Goal: Task Accomplishment & Management: Use online tool/utility

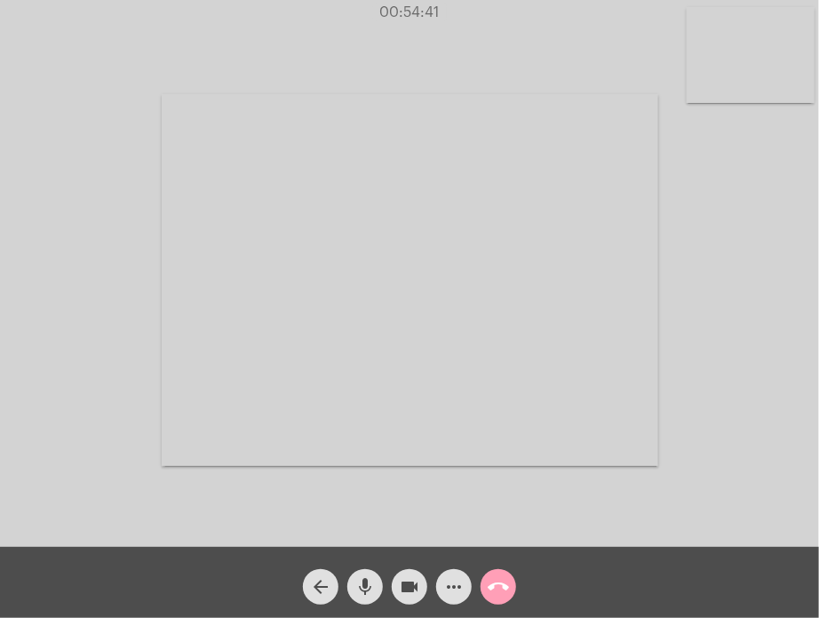
click at [497, 590] on mat-icon "call_end" at bounding box center [498, 586] width 21 height 21
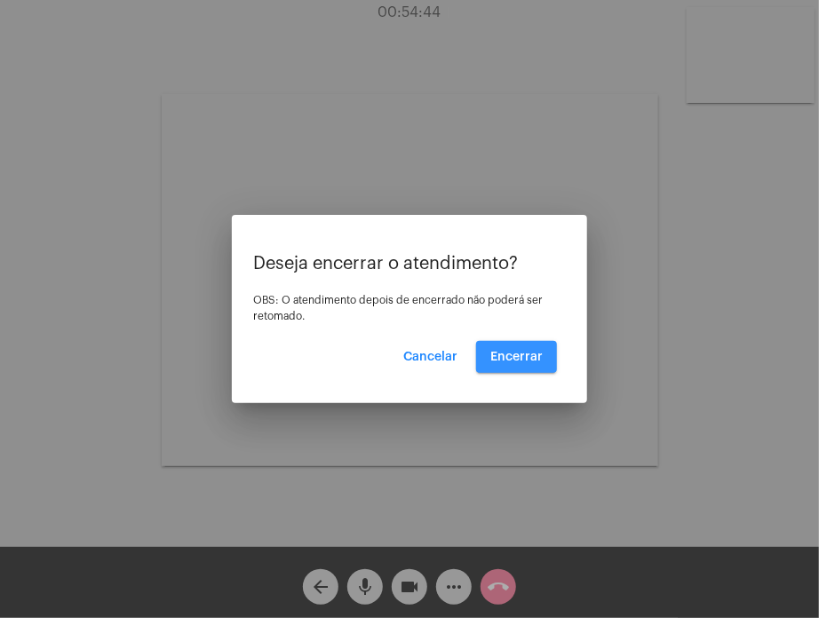
click at [520, 344] on button "Encerrar" at bounding box center [516, 357] width 81 height 32
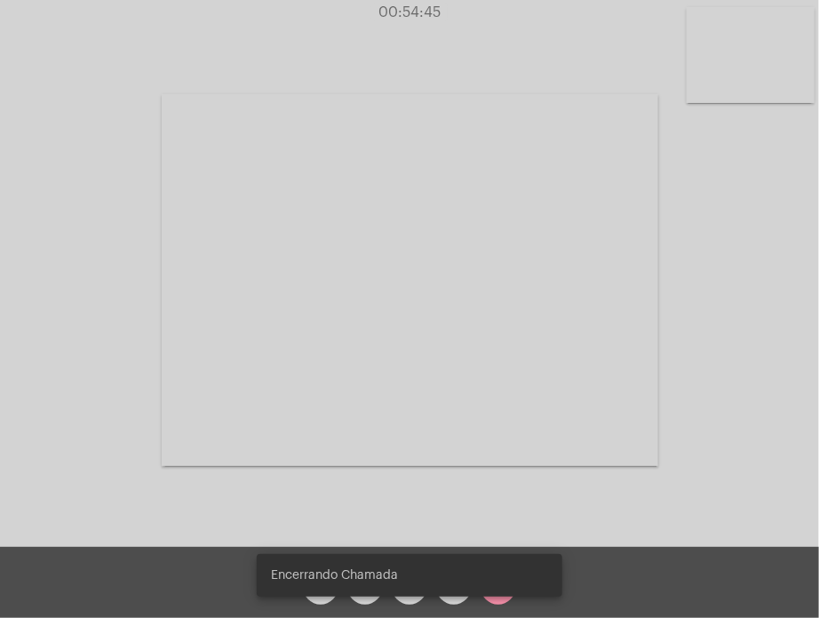
click at [520, 344] on video at bounding box center [410, 280] width 497 height 372
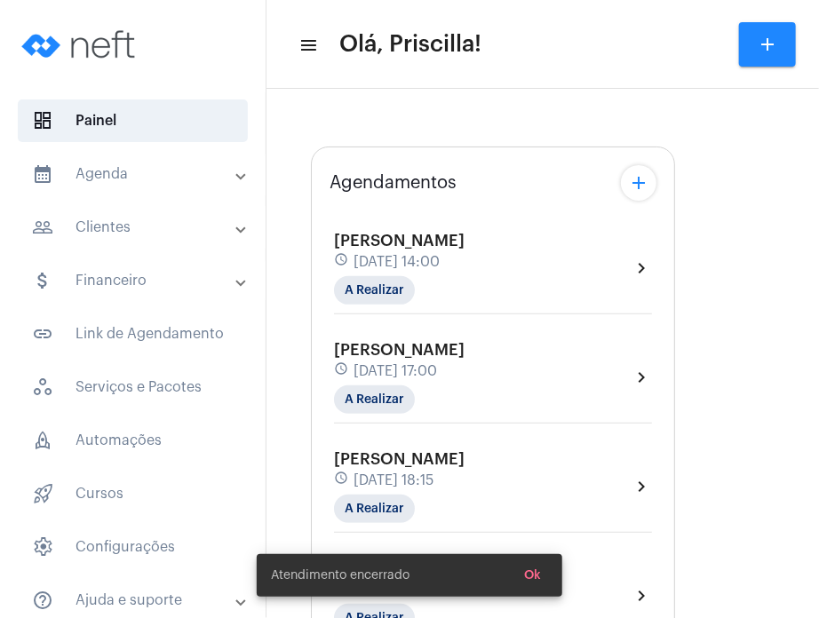
type input "[URL][DOMAIN_NAME]"
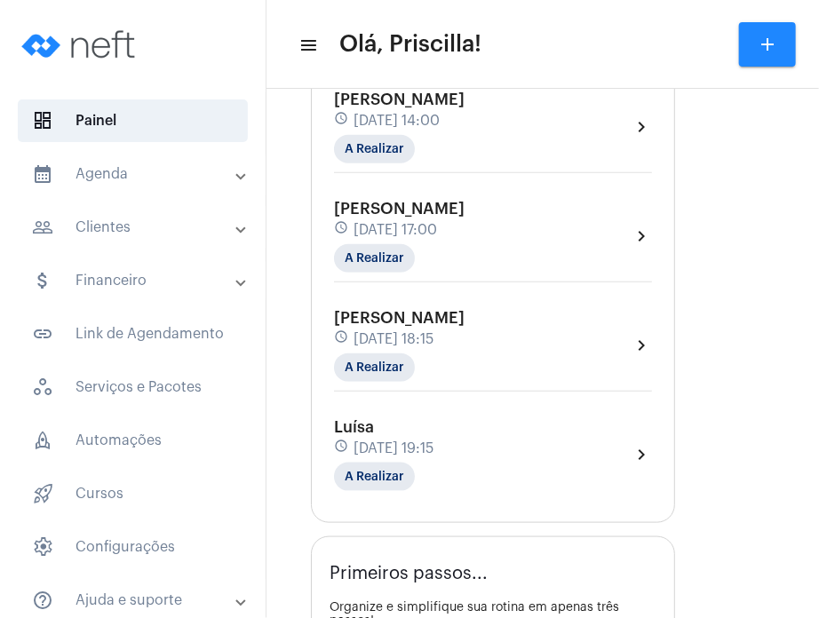
scroll to position [346, 0]
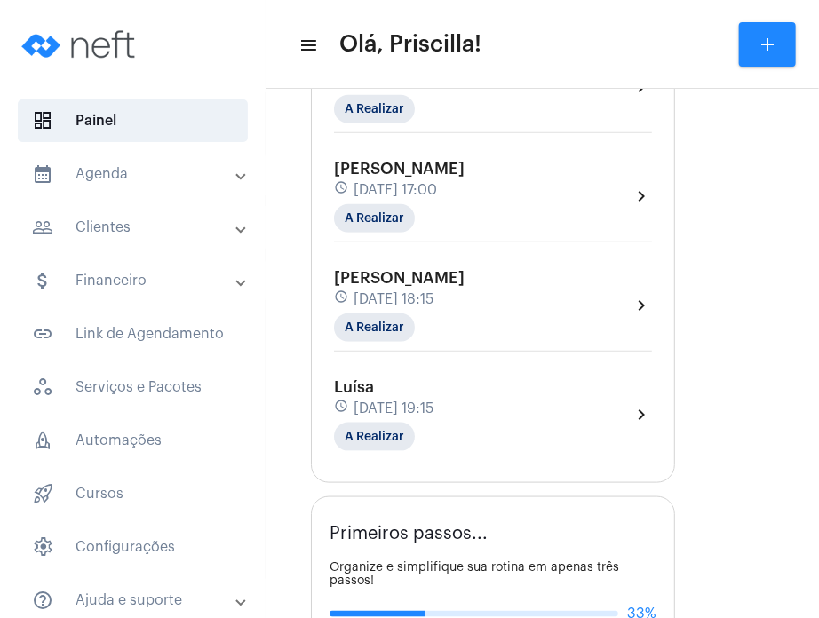
click at [549, 279] on div "[PERSON_NAME] schedule [DATE] 18:15 A Realizar chevron_right" at bounding box center [493, 305] width 318 height 73
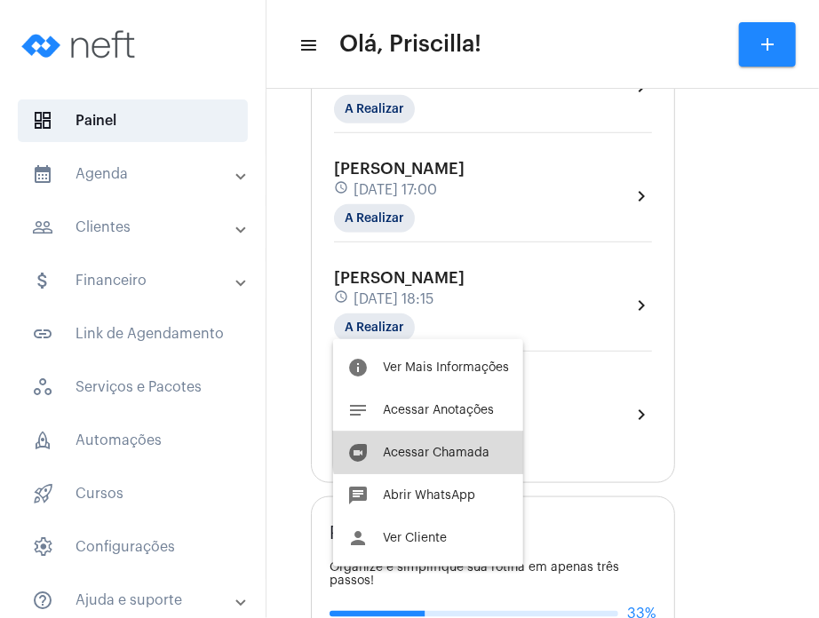
click at [469, 444] on button "duo [PERSON_NAME]" at bounding box center [428, 453] width 190 height 43
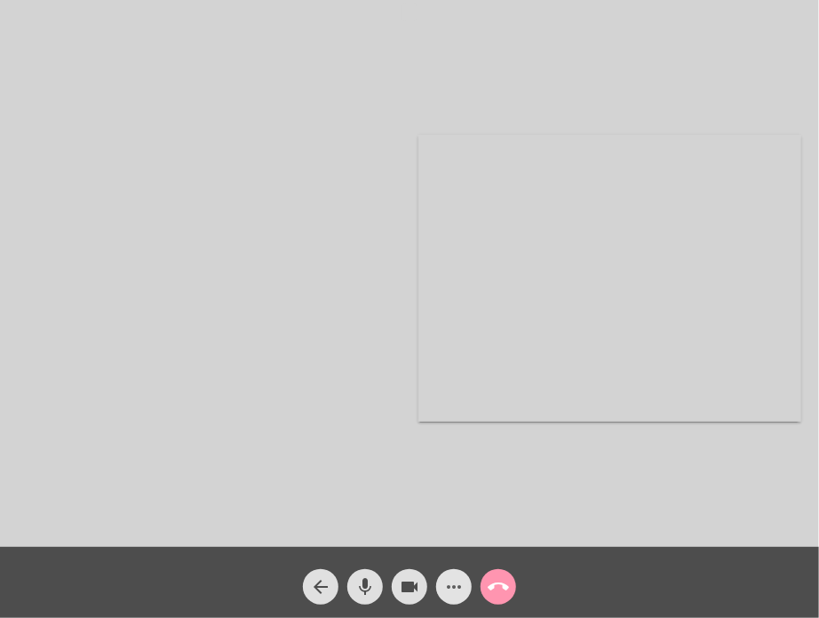
click at [447, 595] on mat-icon "more_horiz" at bounding box center [453, 586] width 21 height 21
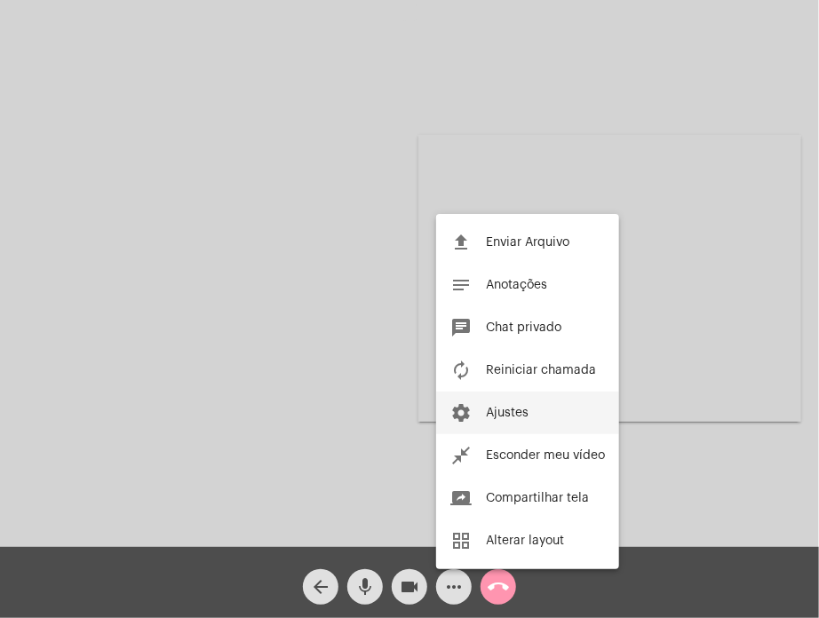
click at [505, 399] on button "settings Ajustes" at bounding box center [527, 413] width 183 height 43
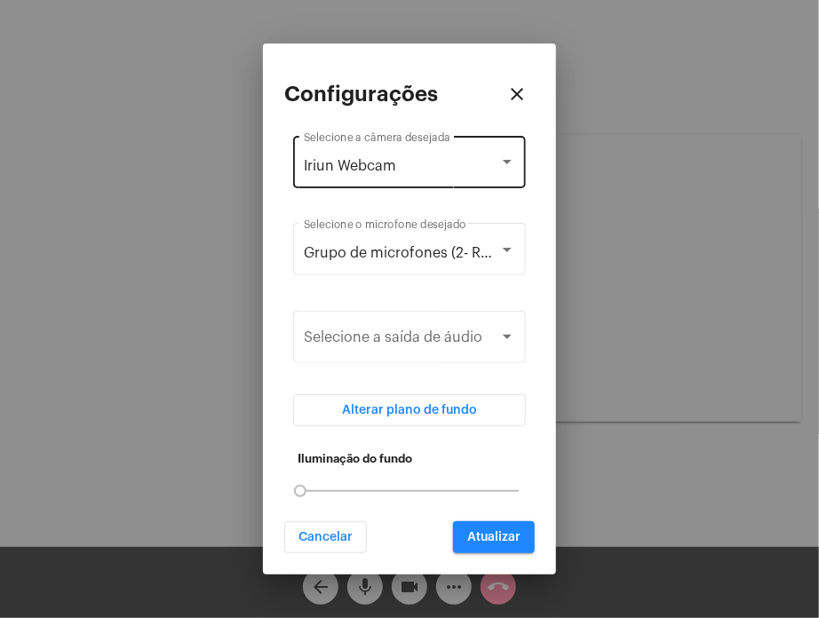
click at [490, 138] on div "Iriun Webcam Selecione a câmera desejada" at bounding box center [409, 160] width 211 height 56
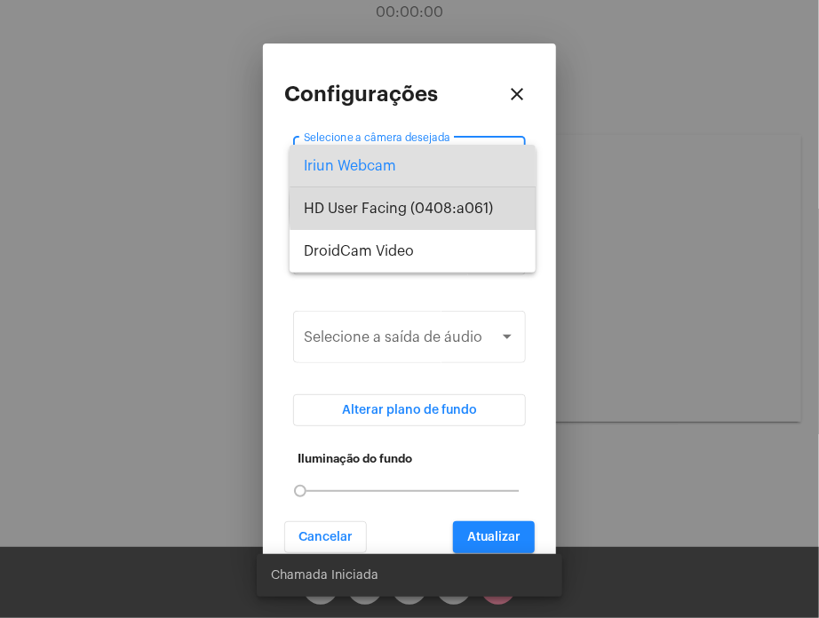
click at [465, 207] on span "HD User Facing (0408:a061)" at bounding box center [413, 208] width 218 height 43
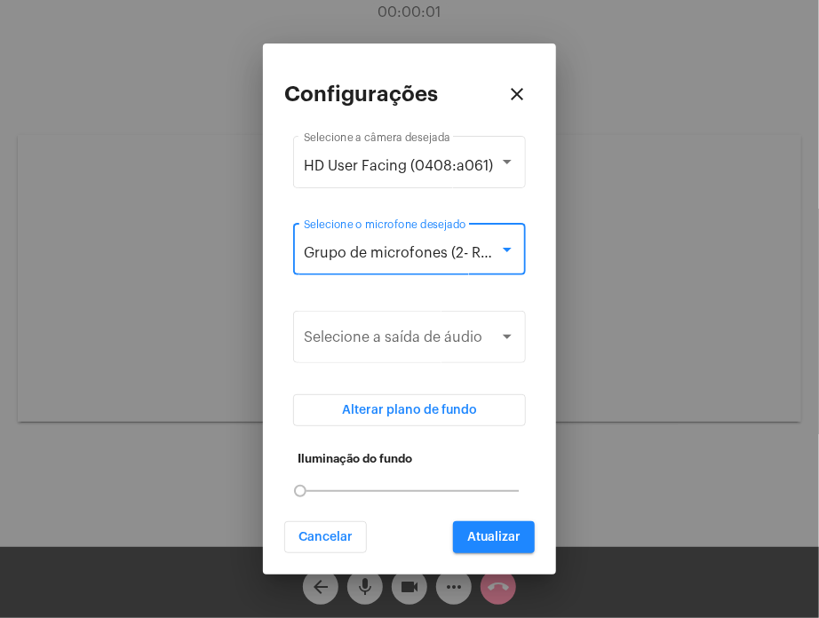
click at [459, 250] on span "Grupo de microfones (2- Realtek(R) Audio)" at bounding box center [445, 253] width 282 height 14
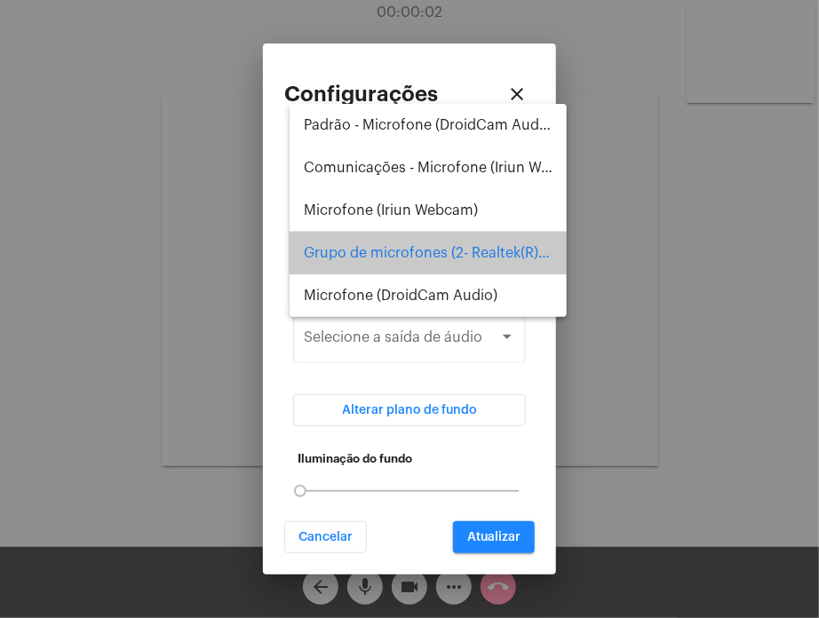
click at [459, 250] on span "Grupo de microfones (2- Realtek(R) Audio)" at bounding box center [428, 253] width 249 height 43
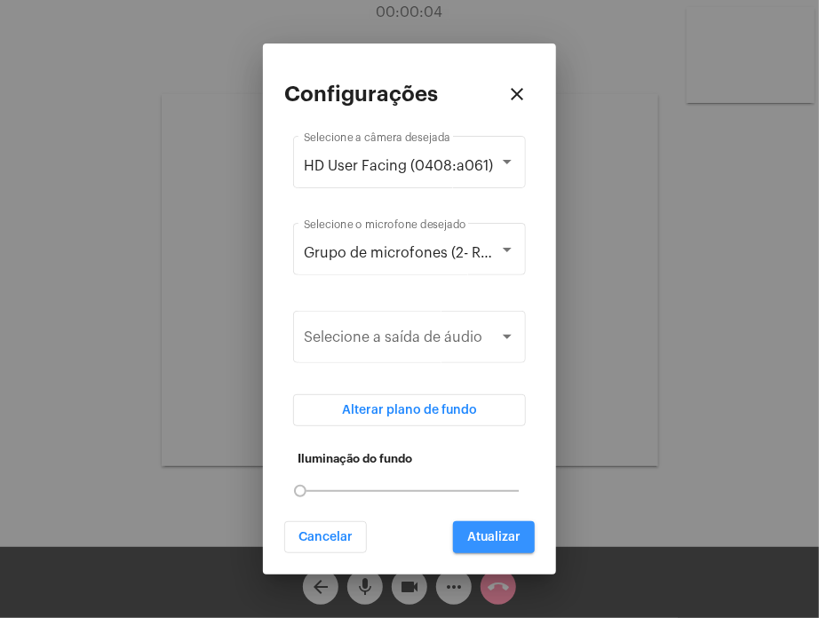
click at [487, 534] on span "Atualizar" at bounding box center [493, 537] width 53 height 12
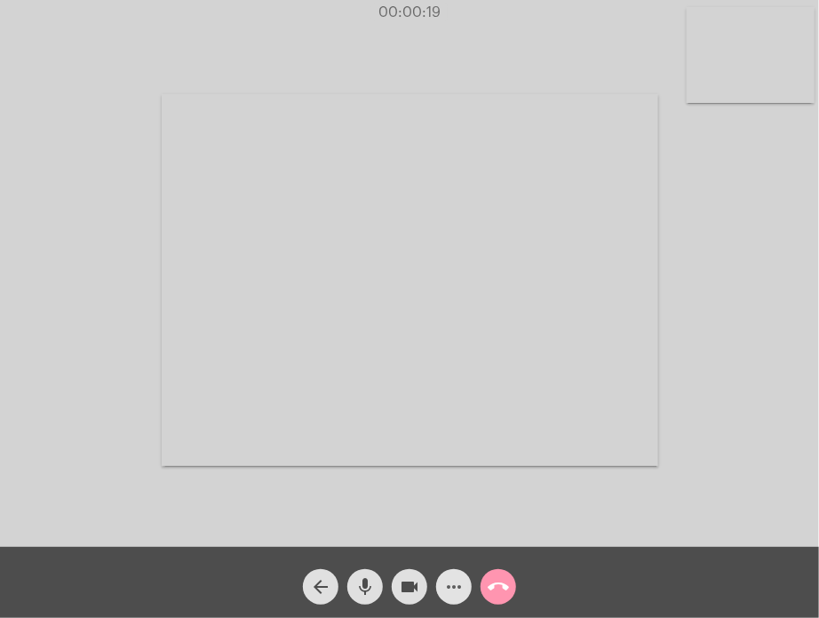
click at [448, 585] on mat-icon "more_horiz" at bounding box center [453, 586] width 21 height 21
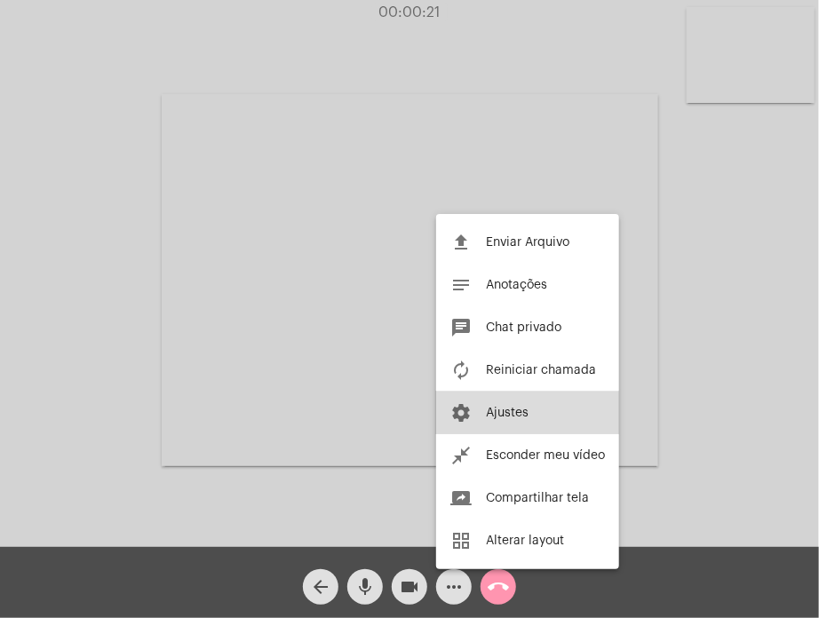
click at [497, 411] on span "Ajustes" at bounding box center [507, 413] width 43 height 12
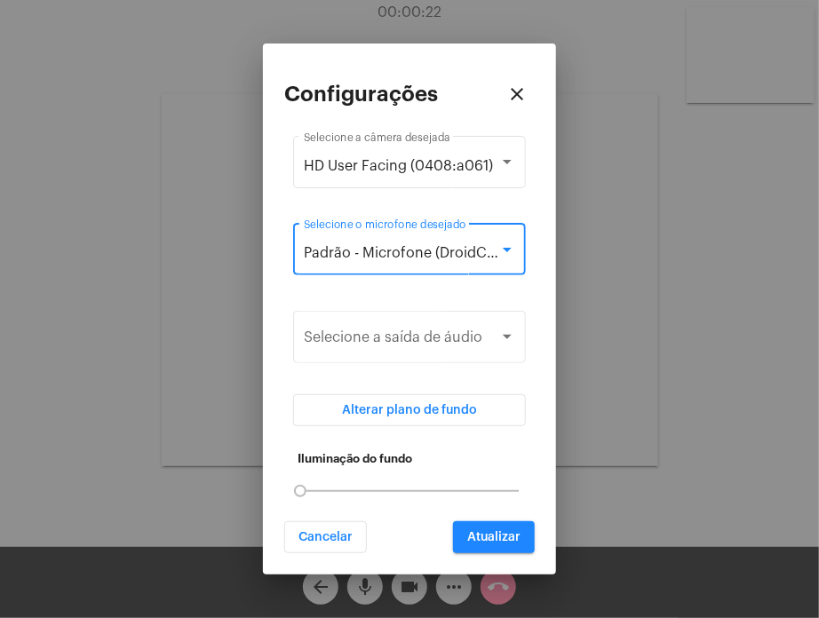
click at [501, 245] on div at bounding box center [507, 249] width 16 height 14
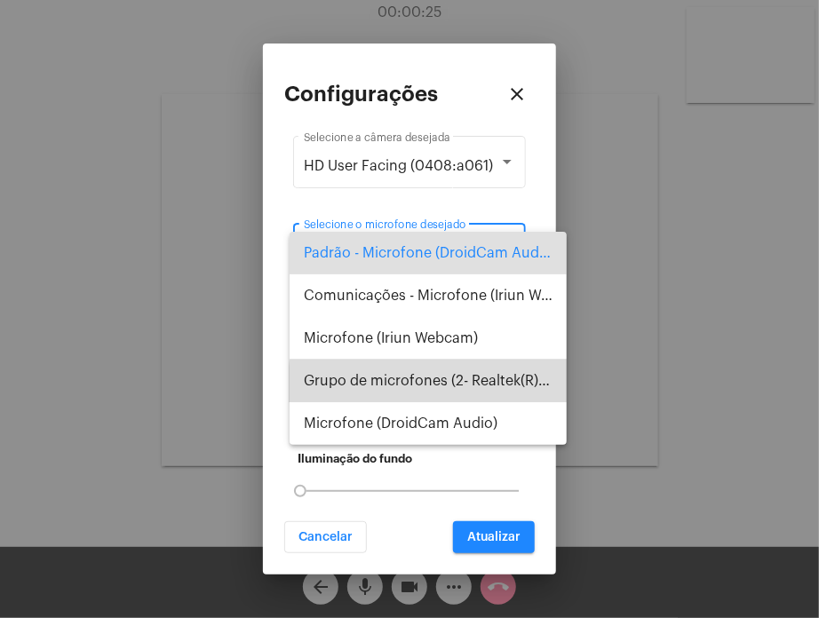
click at [473, 385] on span "Grupo de microfones (2- Realtek(R) Audio)" at bounding box center [428, 381] width 249 height 43
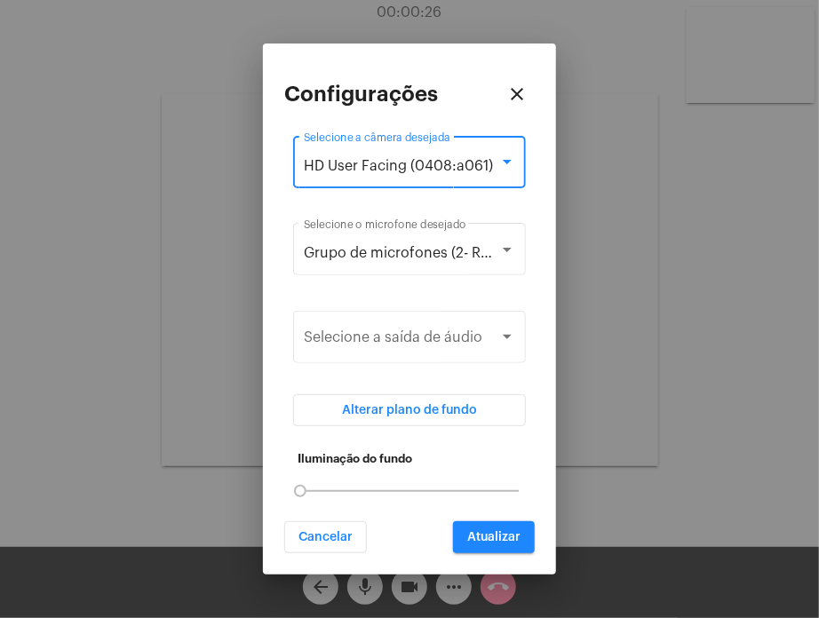
click at [474, 161] on span "HD User Facing (0408:a061)" at bounding box center [398, 166] width 189 height 14
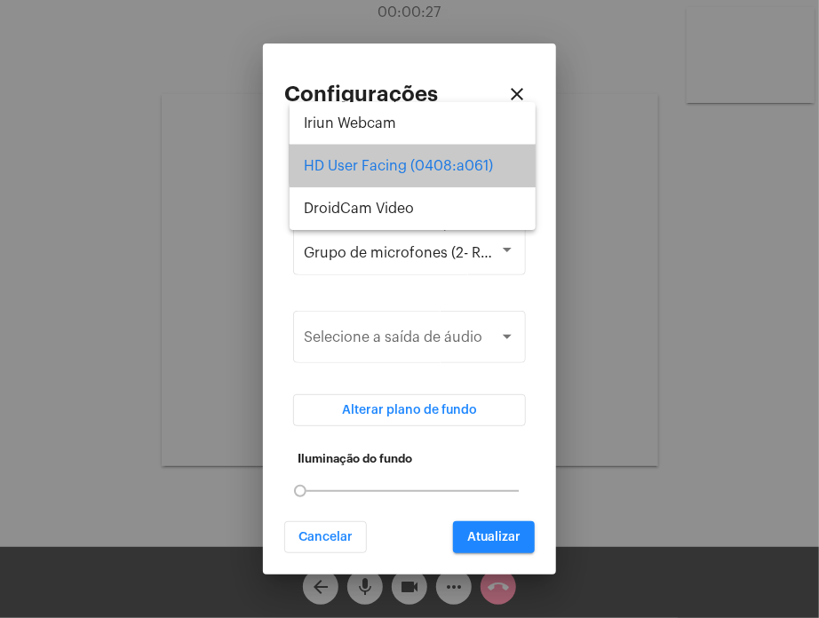
click at [471, 157] on span "HD User Facing (0408:a061)" at bounding box center [413, 166] width 218 height 43
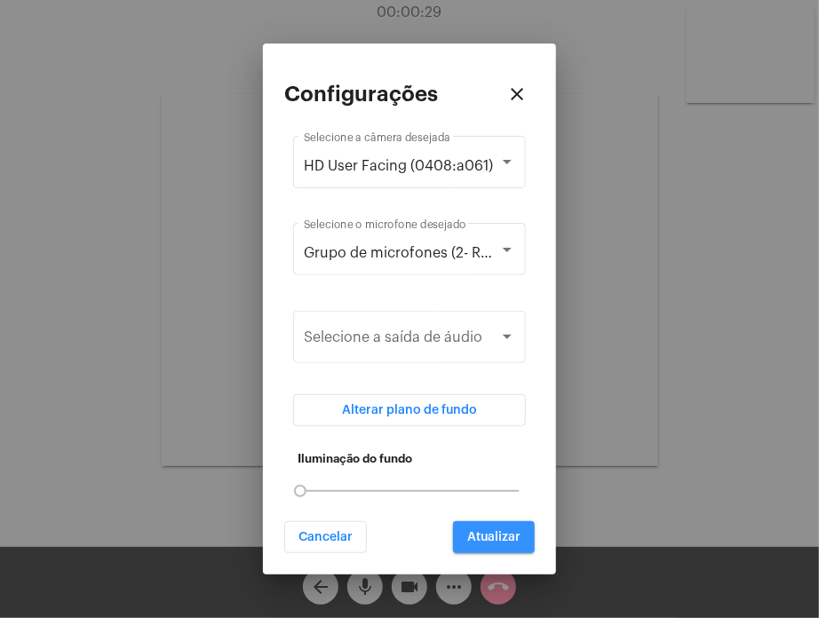
click at [499, 526] on button "Atualizar" at bounding box center [494, 537] width 82 height 32
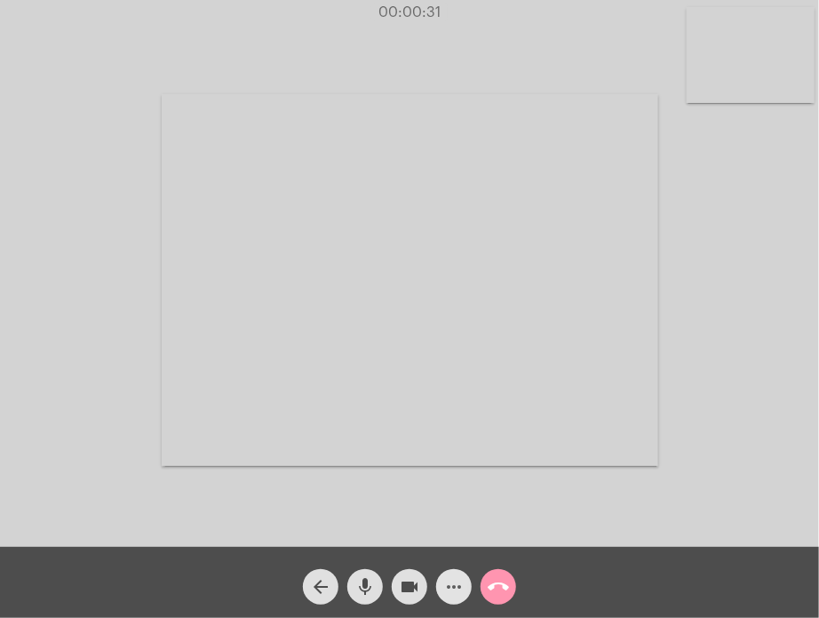
click at [442, 584] on button "more_horiz" at bounding box center [454, 587] width 36 height 36
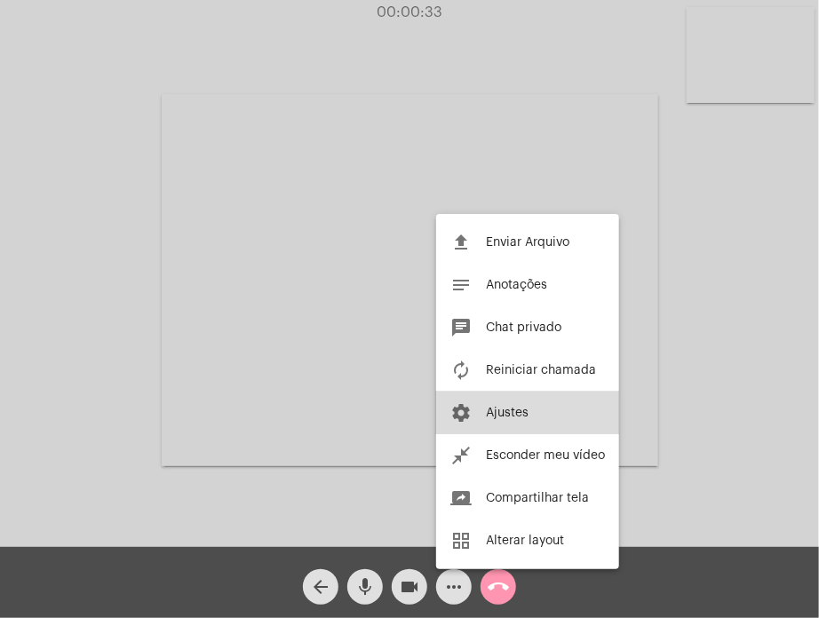
click at [498, 410] on span "Ajustes" at bounding box center [507, 413] width 43 height 12
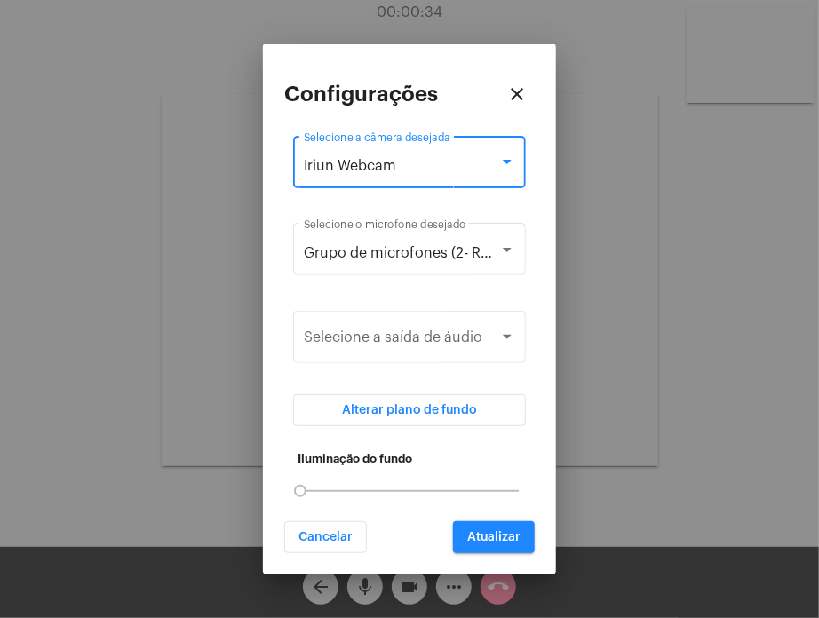
click at [476, 170] on div "Iriun Webcam" at bounding box center [401, 166] width 195 height 16
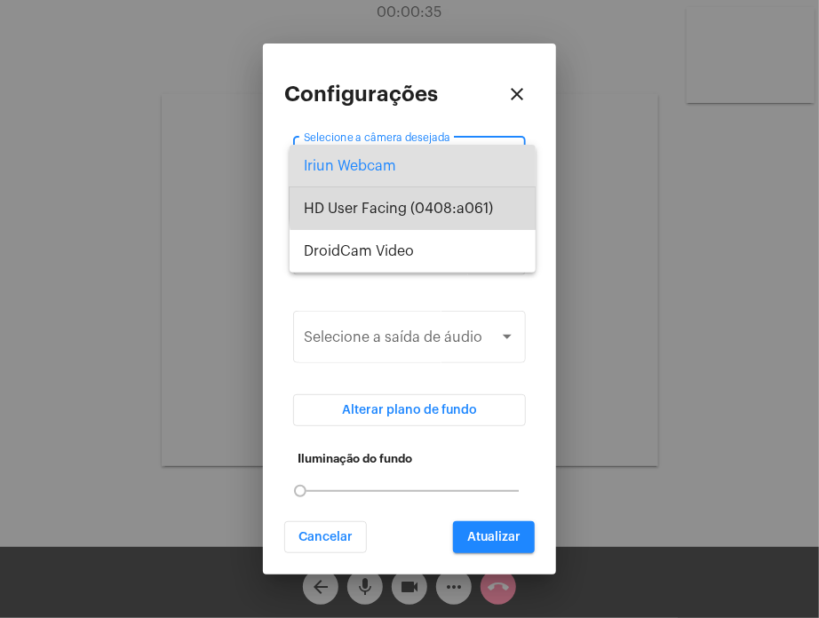
click at [469, 201] on span "HD User Facing (0408:a061)" at bounding box center [413, 208] width 218 height 43
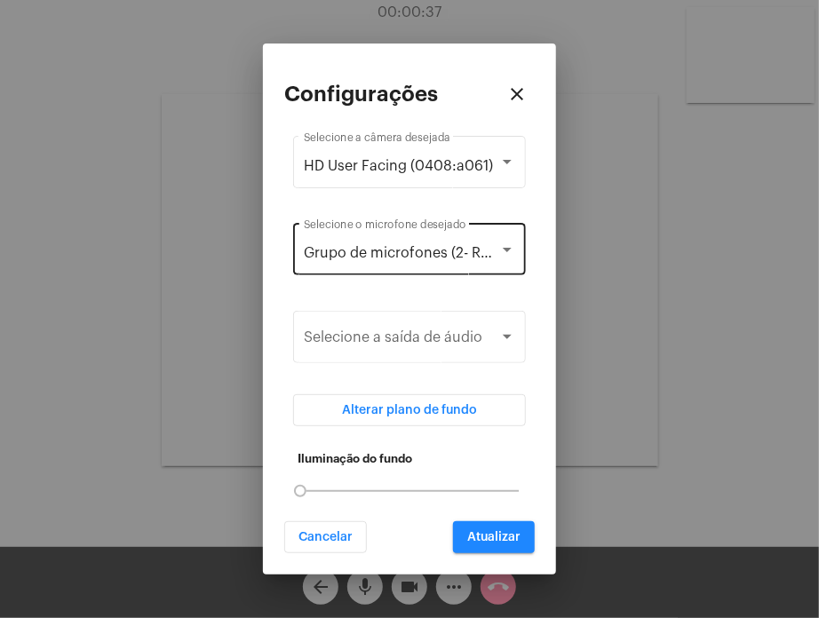
click at [469, 241] on div "Grupo de microfones (2- Realtek(R) Audio) Selecione o microfone desejado" at bounding box center [409, 247] width 211 height 56
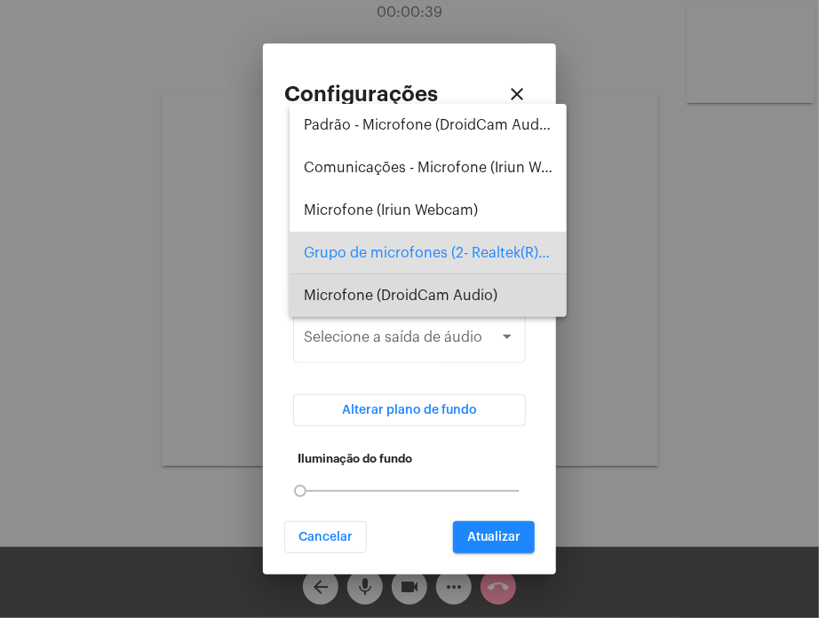
click at [459, 302] on span "Microfone (DroidCam Audio)" at bounding box center [428, 295] width 249 height 43
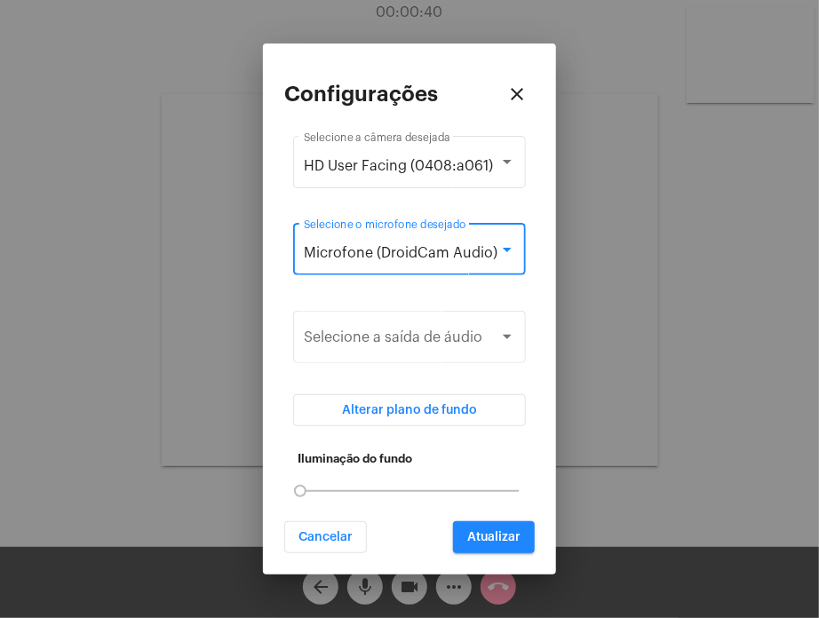
click at [455, 259] on span "Microfone (DroidCam Audio)" at bounding box center [401, 253] width 194 height 14
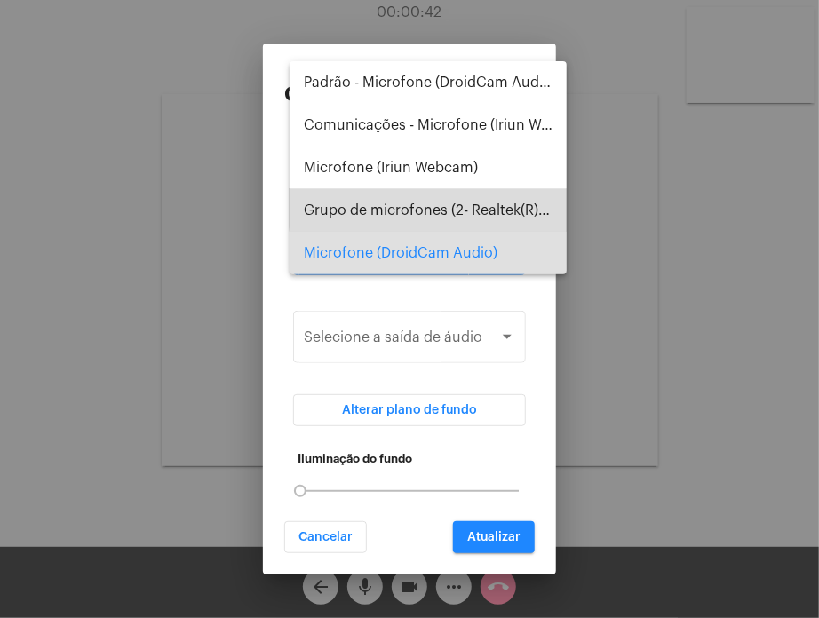
click at [443, 204] on span "Grupo de microfones (2- Realtek(R) Audio)" at bounding box center [428, 210] width 249 height 43
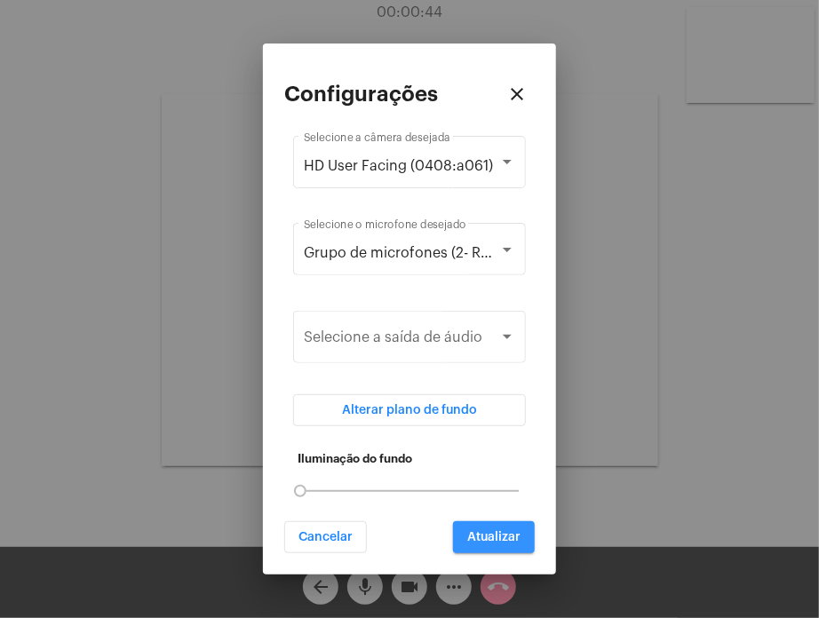
click at [496, 532] on span "Atualizar" at bounding box center [493, 537] width 53 height 12
